Goal: Information Seeking & Learning: Learn about a topic

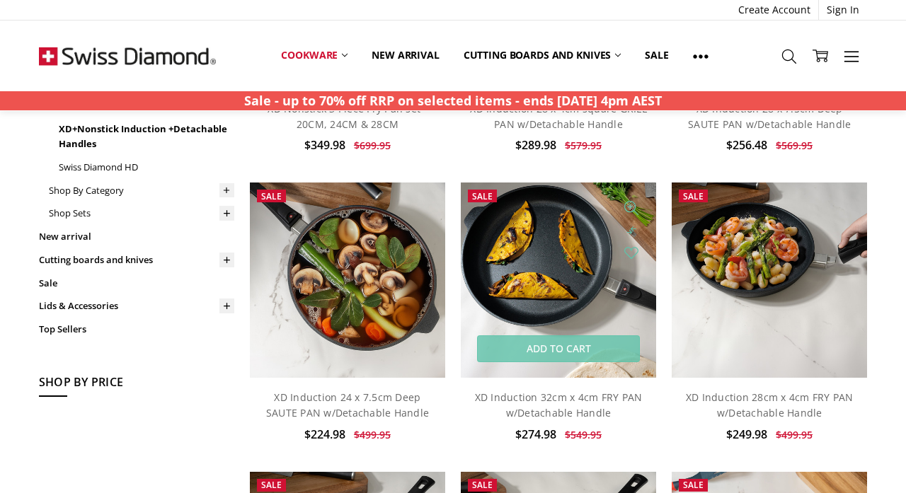
scroll to position [313, 0]
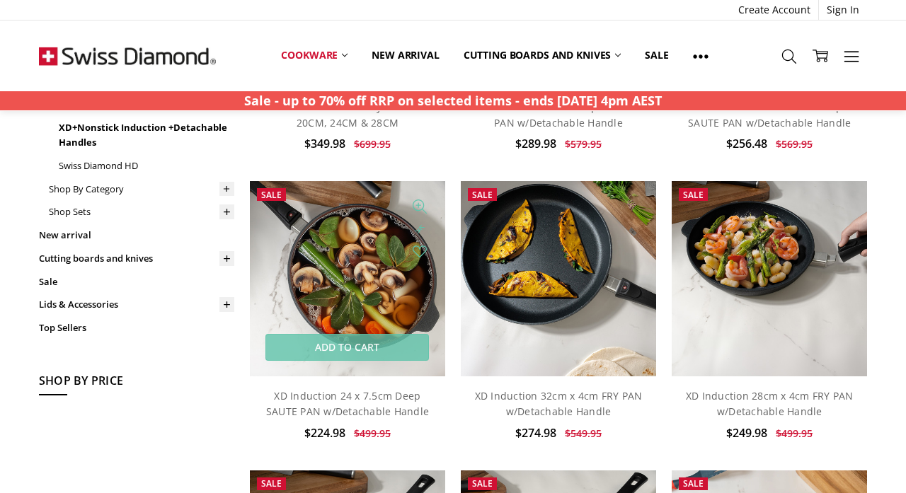
click at [332, 301] on img at bounding box center [347, 278] width 195 height 195
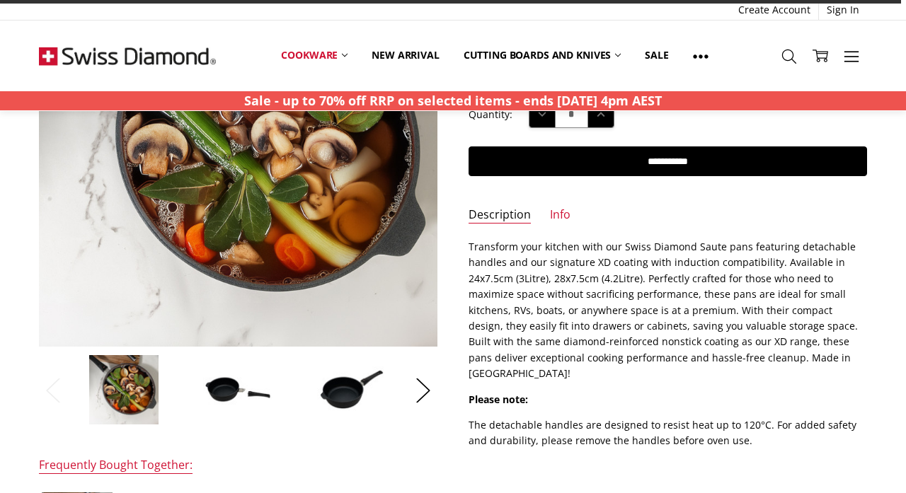
scroll to position [167, 0]
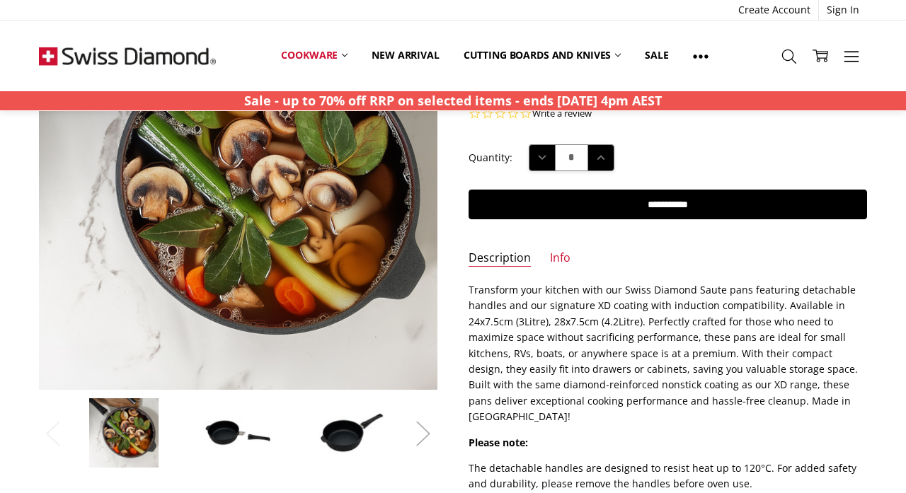
click at [410, 424] on button "Next" at bounding box center [423, 433] width 28 height 43
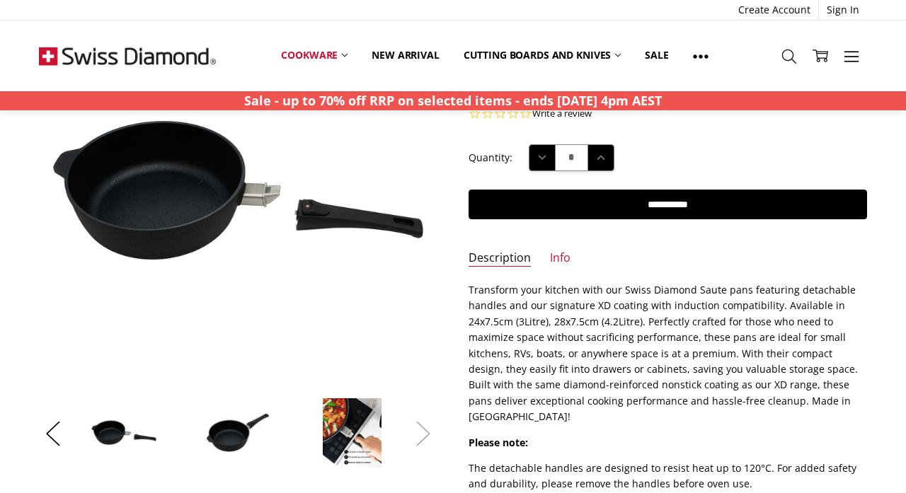
click at [410, 424] on button "Next" at bounding box center [423, 433] width 28 height 43
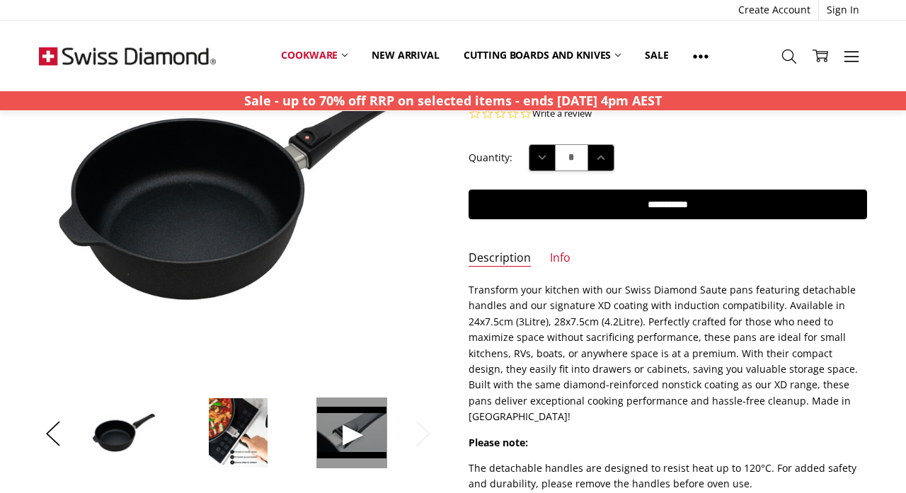
click at [349, 430] on span at bounding box center [351, 433] width 71 height 71
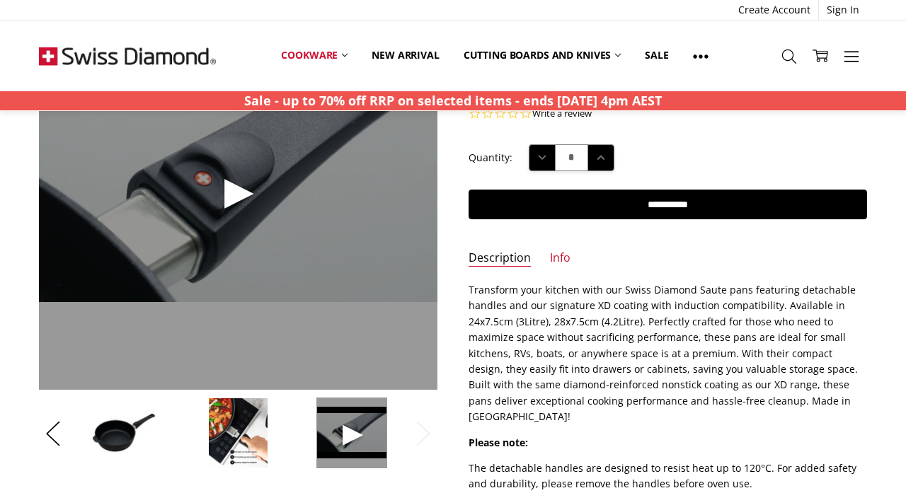
click at [236, 185] on span at bounding box center [238, 191] width 398 height 398
click at [253, 425] on img at bounding box center [238, 433] width 60 height 71
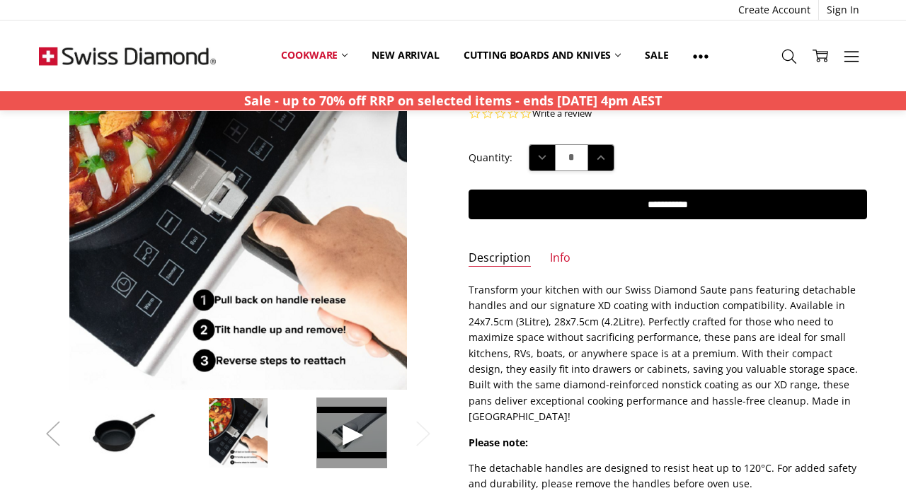
click at [45, 431] on button "Previous" at bounding box center [53, 433] width 28 height 43
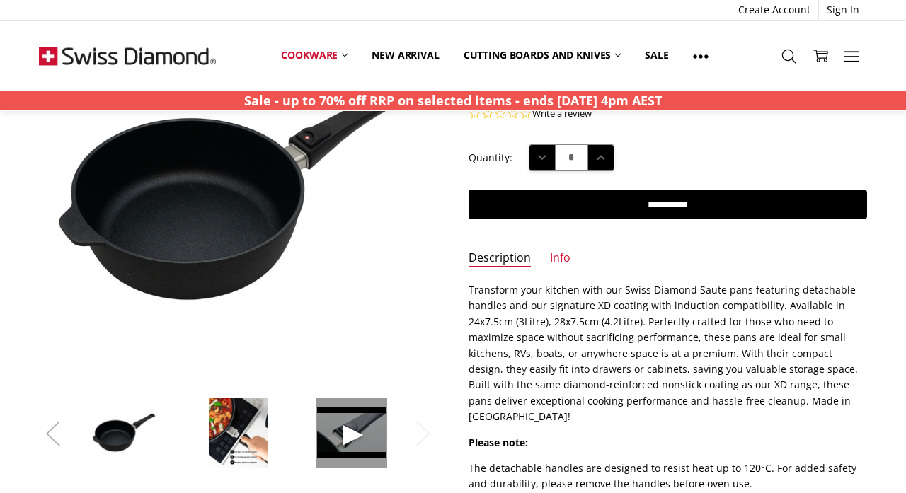
click at [45, 431] on button "Previous" at bounding box center [53, 433] width 28 height 43
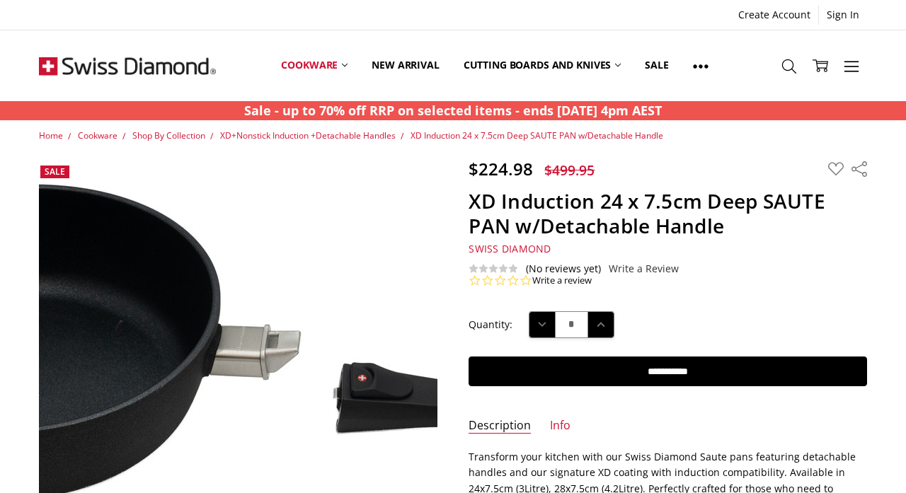
scroll to position [0, 0]
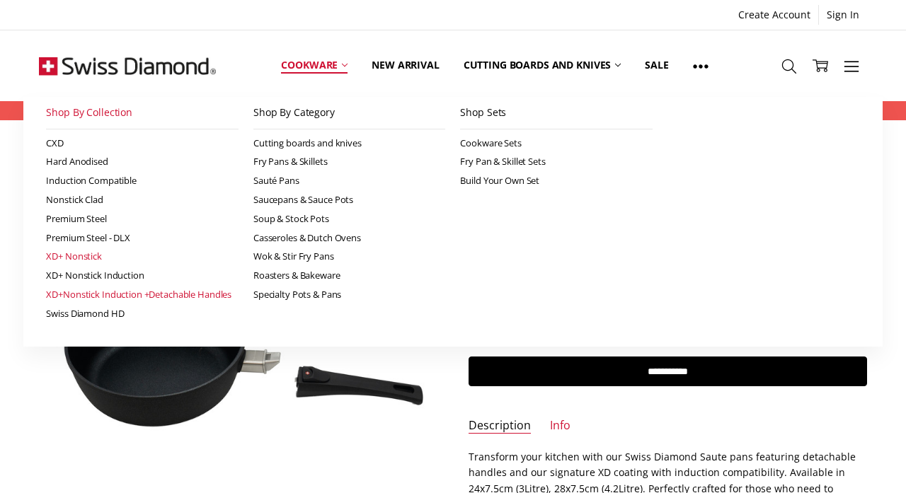
click at [90, 250] on link "XD+ Nonstick" at bounding box center [142, 256] width 192 height 19
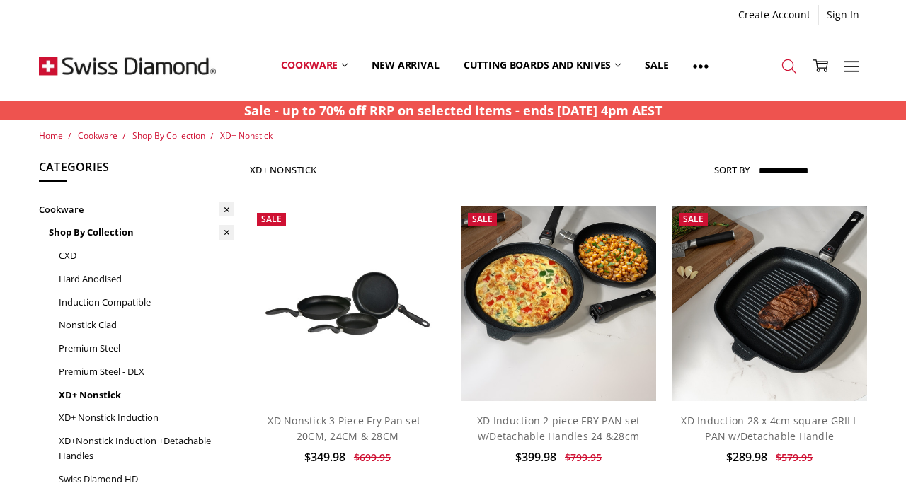
click at [783, 59] on icon at bounding box center [789, 67] width 16 height 16
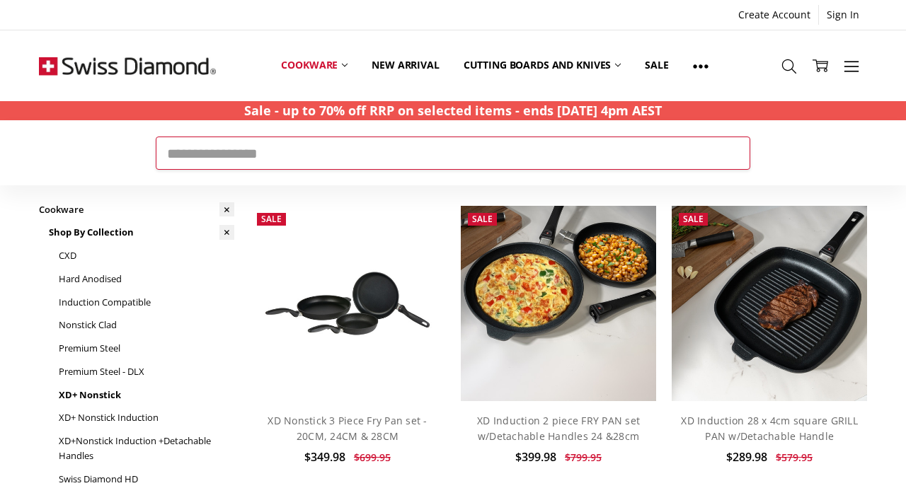
click at [641, 138] on input "Search" at bounding box center [453, 153] width 594 height 33
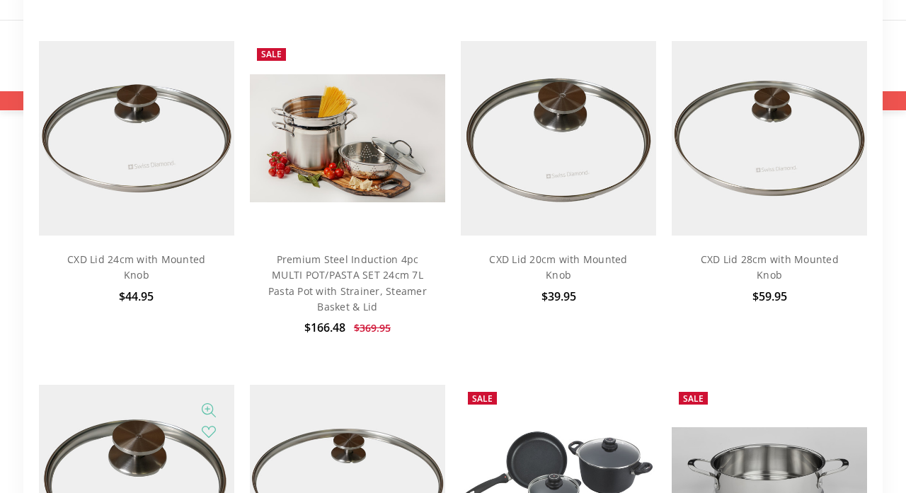
scroll to position [217, 0]
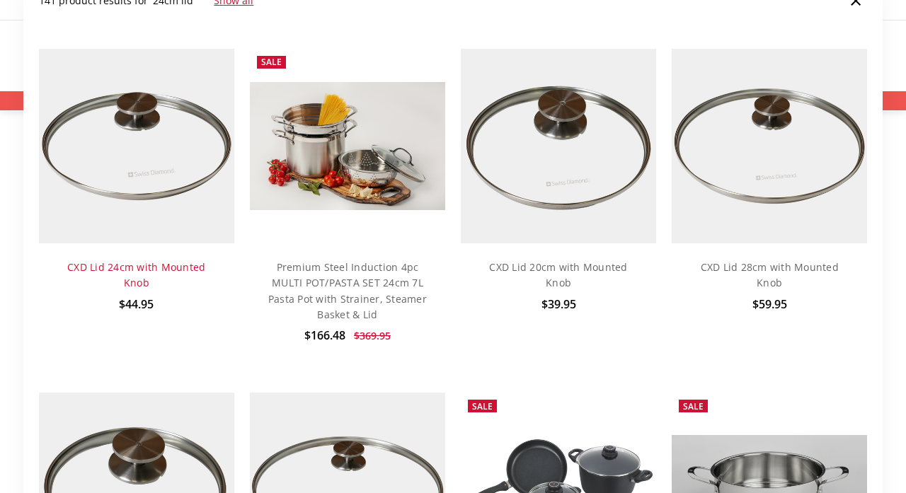
type input "********"
click at [138, 268] on link "CXD Lid 24cm with Mounted Knob" at bounding box center [136, 274] width 138 height 29
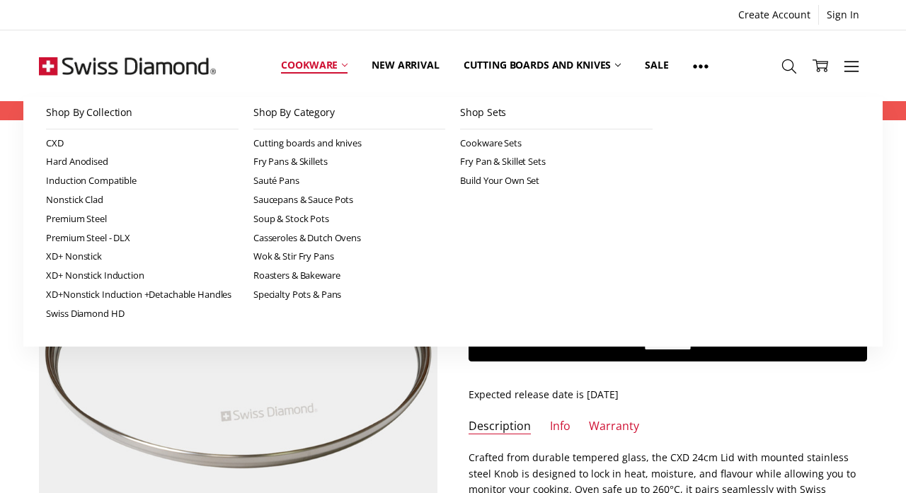
click at [339, 69] on link "Cookware" at bounding box center [314, 65] width 91 height 63
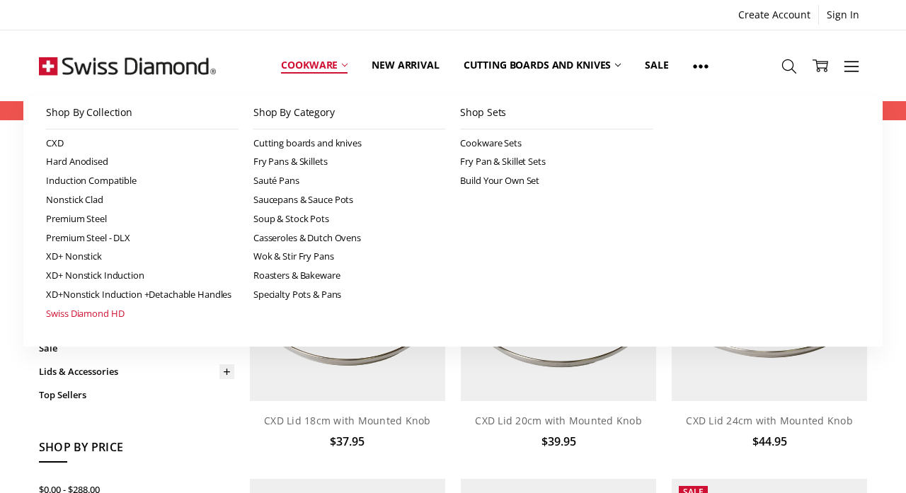
click at [106, 311] on link "Swiss Diamond HD" at bounding box center [142, 313] width 192 height 19
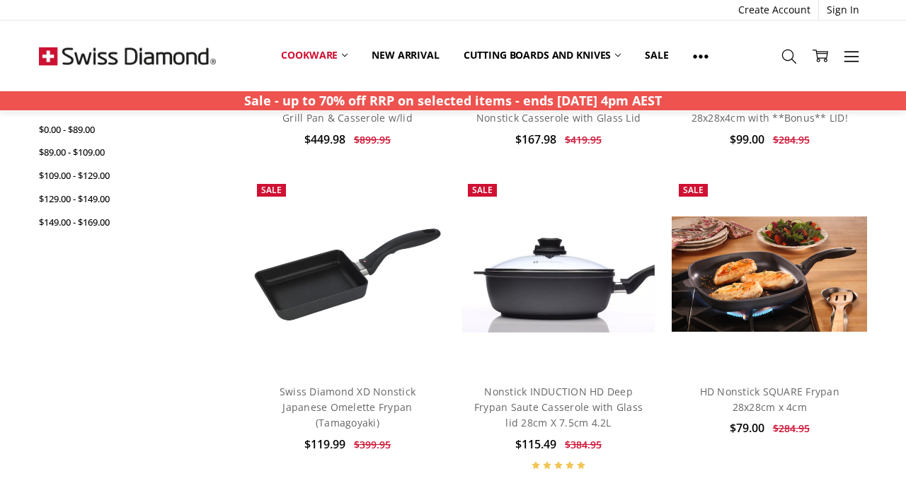
scroll to position [609, 0]
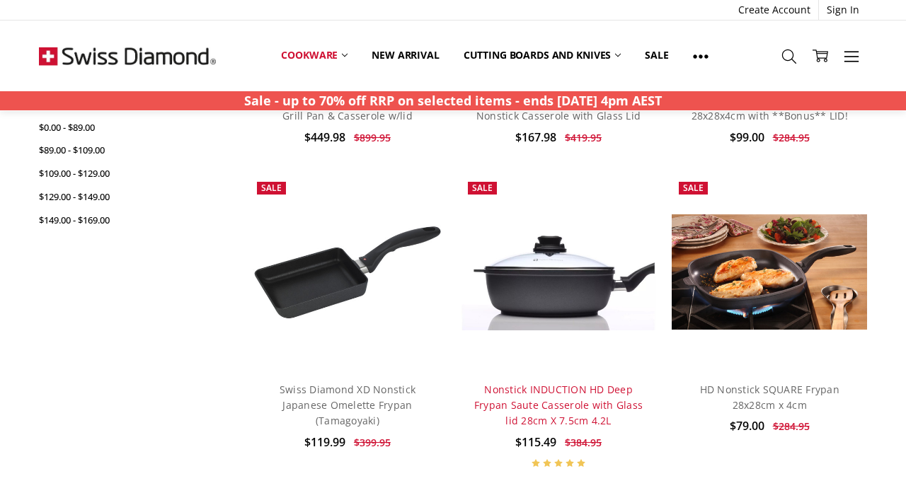
click at [509, 383] on link "Nonstick INDUCTION HD Deep Frypan Saute Casserole with Glass lid 28cm X 7.5cm 4…" at bounding box center [558, 405] width 168 height 45
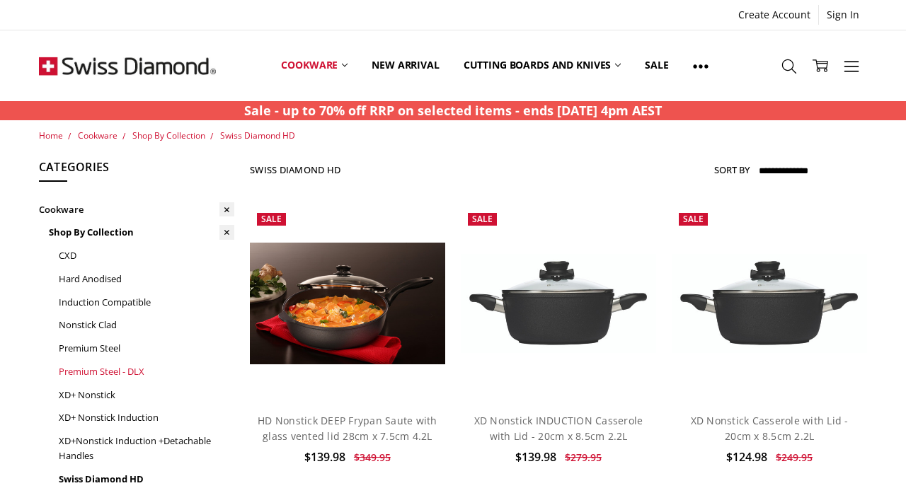
click at [115, 367] on link "Premium Steel - DLX" at bounding box center [146, 371] width 175 height 23
